Goal: Transaction & Acquisition: Obtain resource

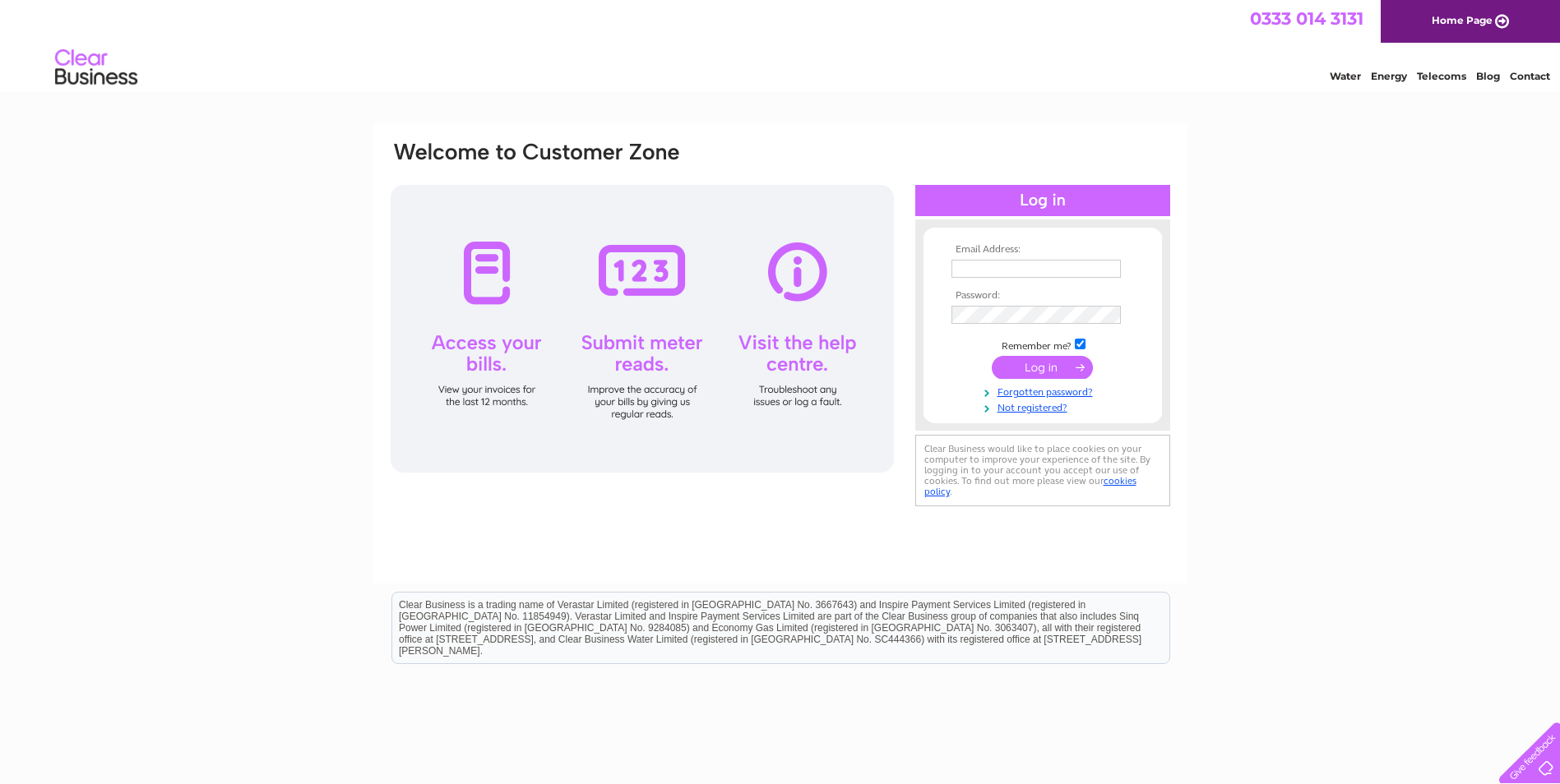
click at [994, 272] on input "text" at bounding box center [1037, 268] width 169 height 18
type input "anthony.akers@ada-accountants.co.uk"
click at [992, 358] on input "submit" at bounding box center [1042, 369] width 101 height 23
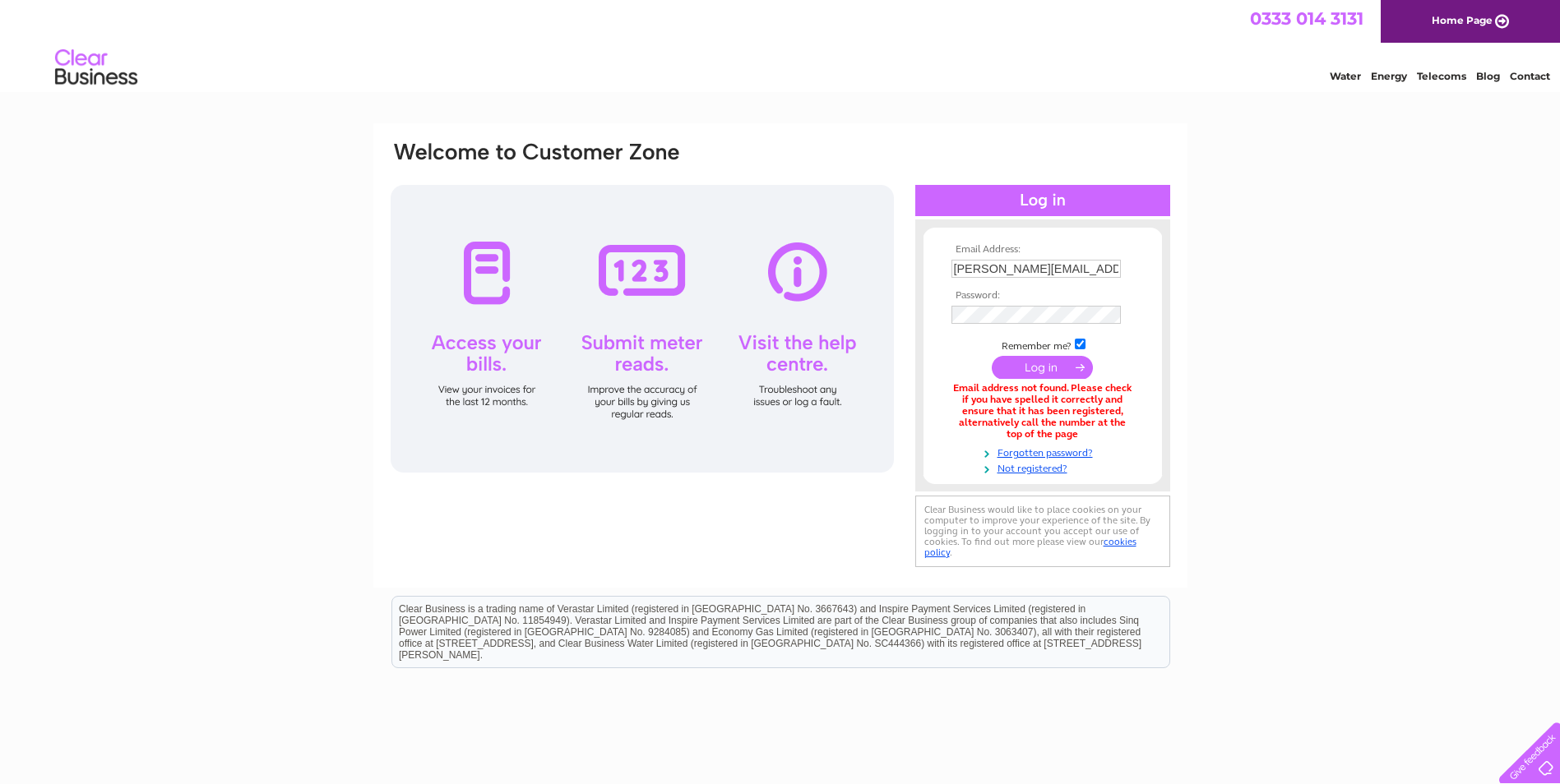
click at [976, 269] on input "anthony.akers@ada-accountants.co.uk" at bounding box center [1037, 268] width 169 height 18
drag, startPoint x: 955, startPoint y: 268, endPoint x: 1463, endPoint y: 291, distance: 508.5
click at [1463, 291] on div "Email Address: anthony.akers@ada-accountants.co.uk Password:" at bounding box center [780, 498] width 1560 height 748
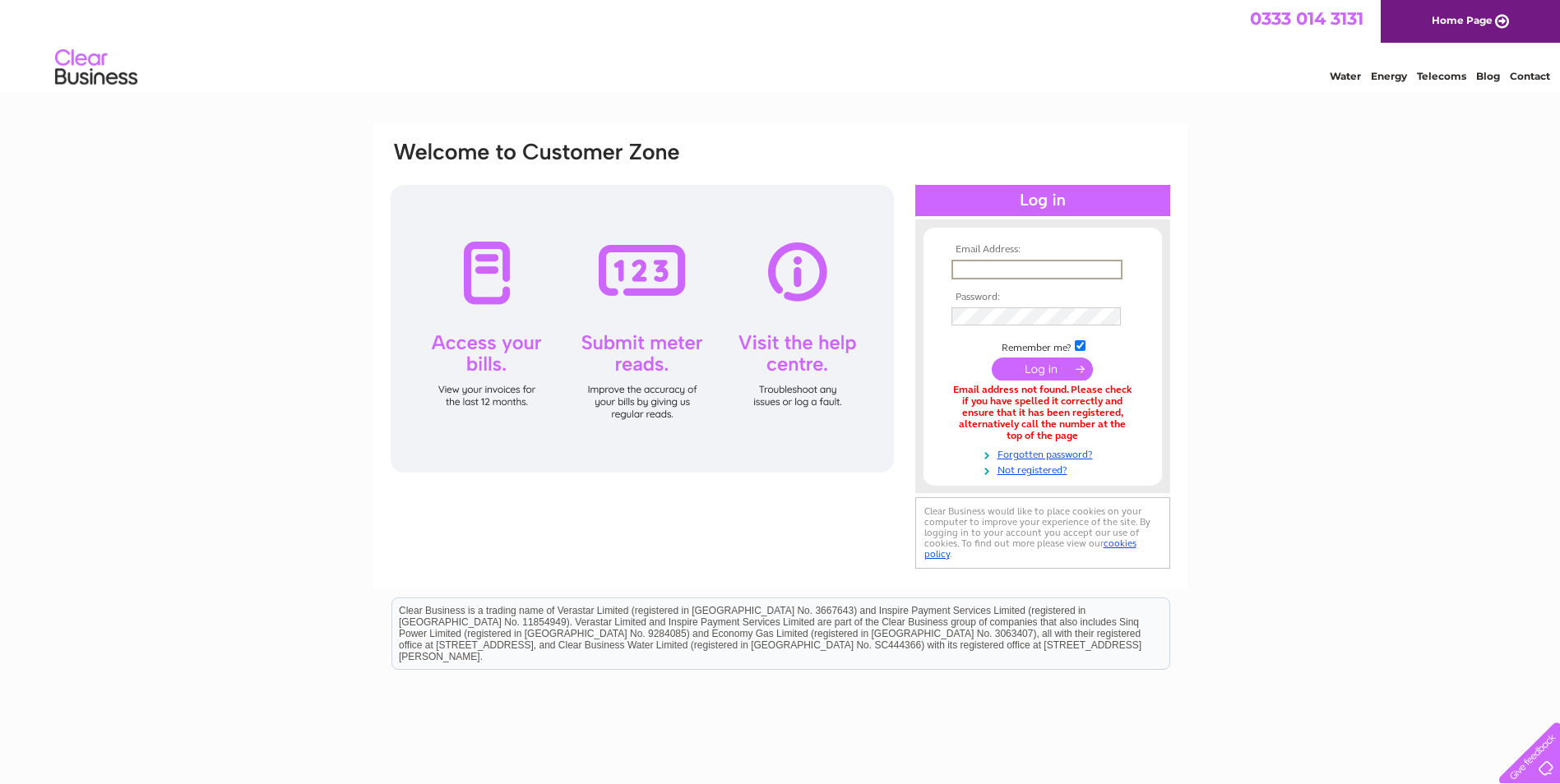
click at [986, 269] on input "text" at bounding box center [1037, 269] width 171 height 20
type input "mikaelmagnusson@live.co.uk"
click at [1027, 372] on input "submit" at bounding box center [1042, 369] width 101 height 23
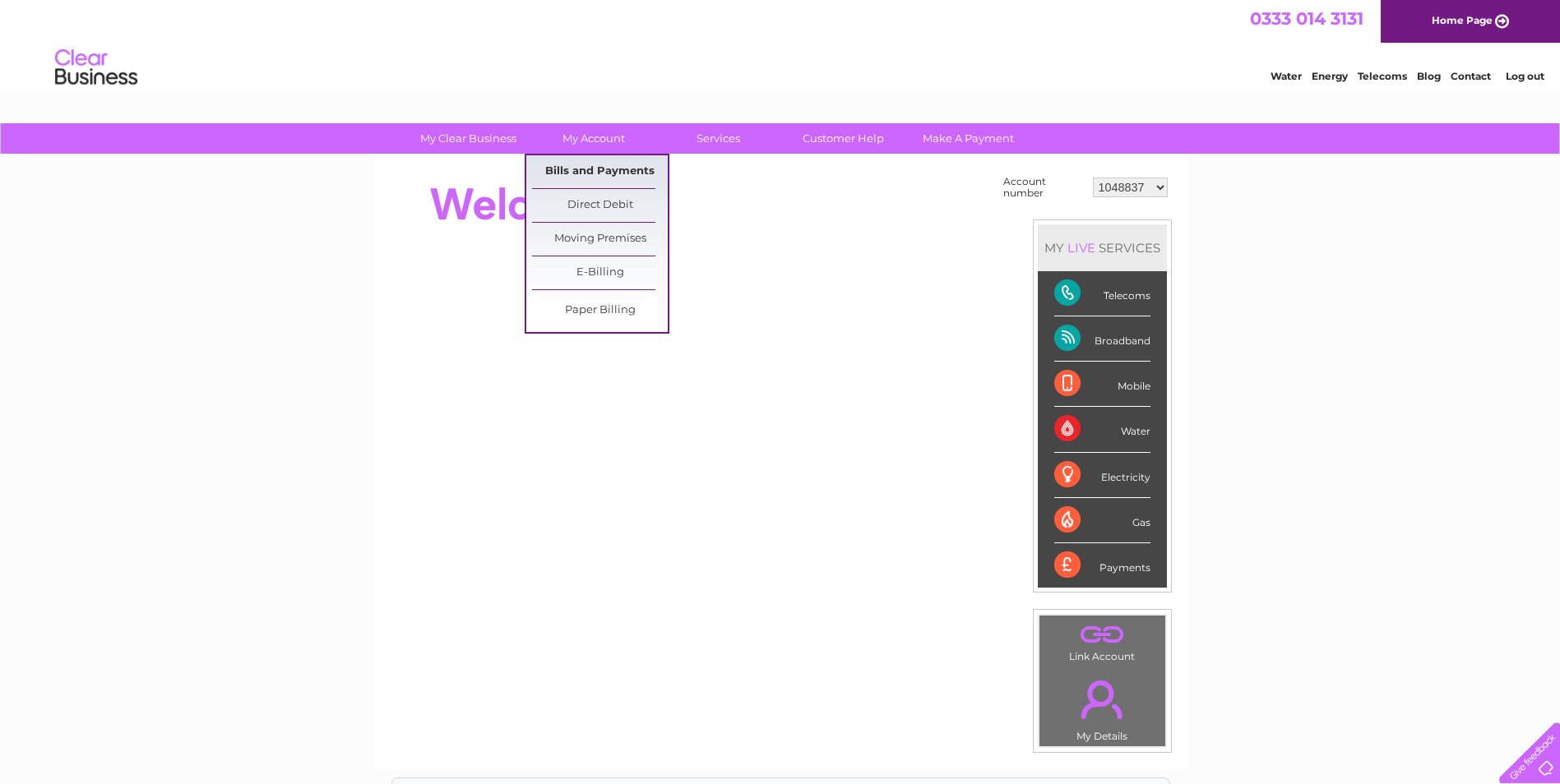
click at [582, 167] on link "Bills and Payments" at bounding box center [600, 171] width 136 height 33
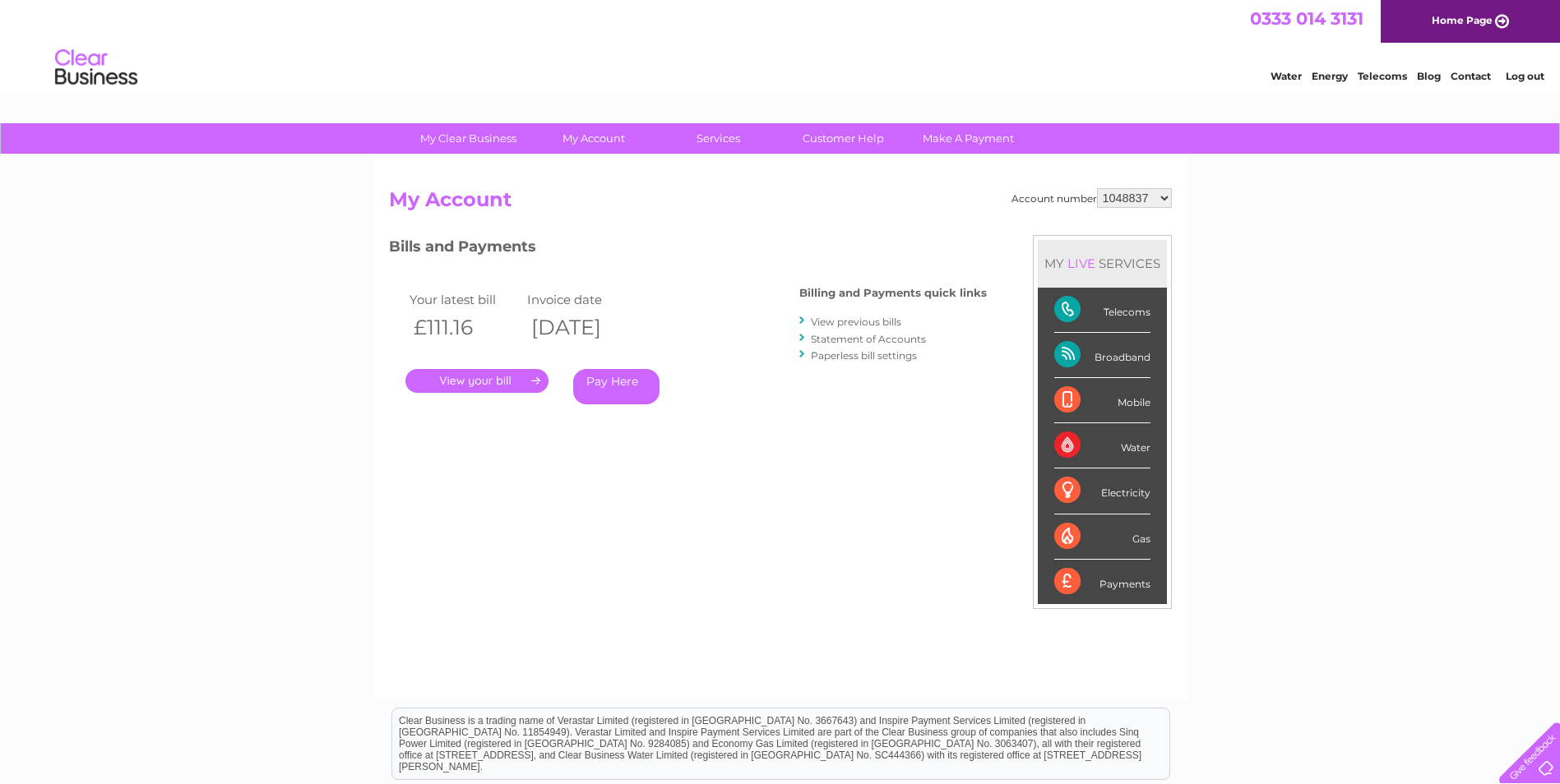
click at [1164, 197] on select "1048837 30289853" at bounding box center [1135, 198] width 75 height 20
select select "30289853"
click at [1097, 188] on select "1048837 30289853" at bounding box center [1135, 198] width 75 height 20
click at [471, 382] on link "." at bounding box center [477, 381] width 143 height 24
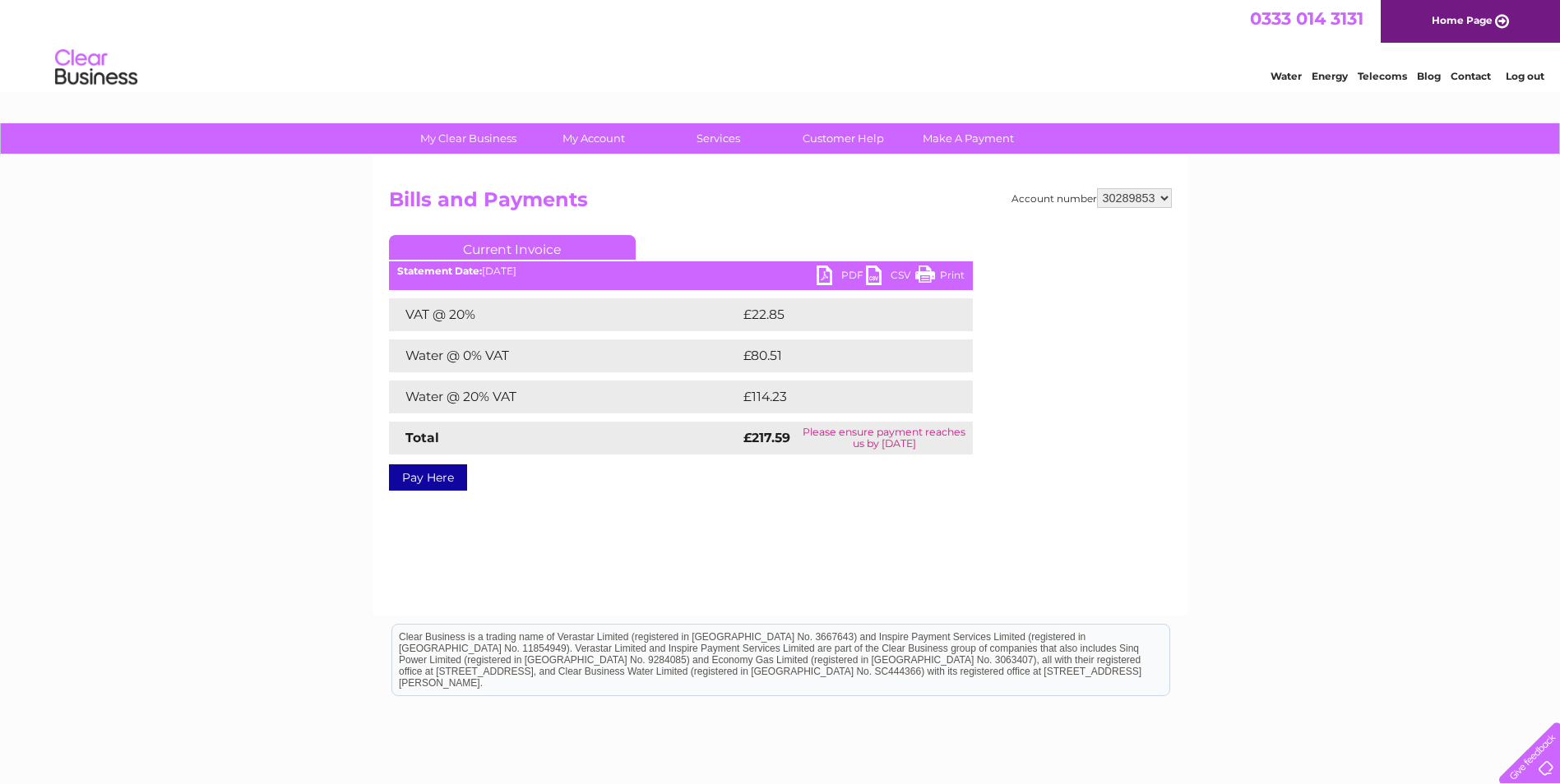
click at [850, 276] on link "PDF" at bounding box center [841, 277] width 49 height 24
